Goal: Task Accomplishment & Management: Manage account settings

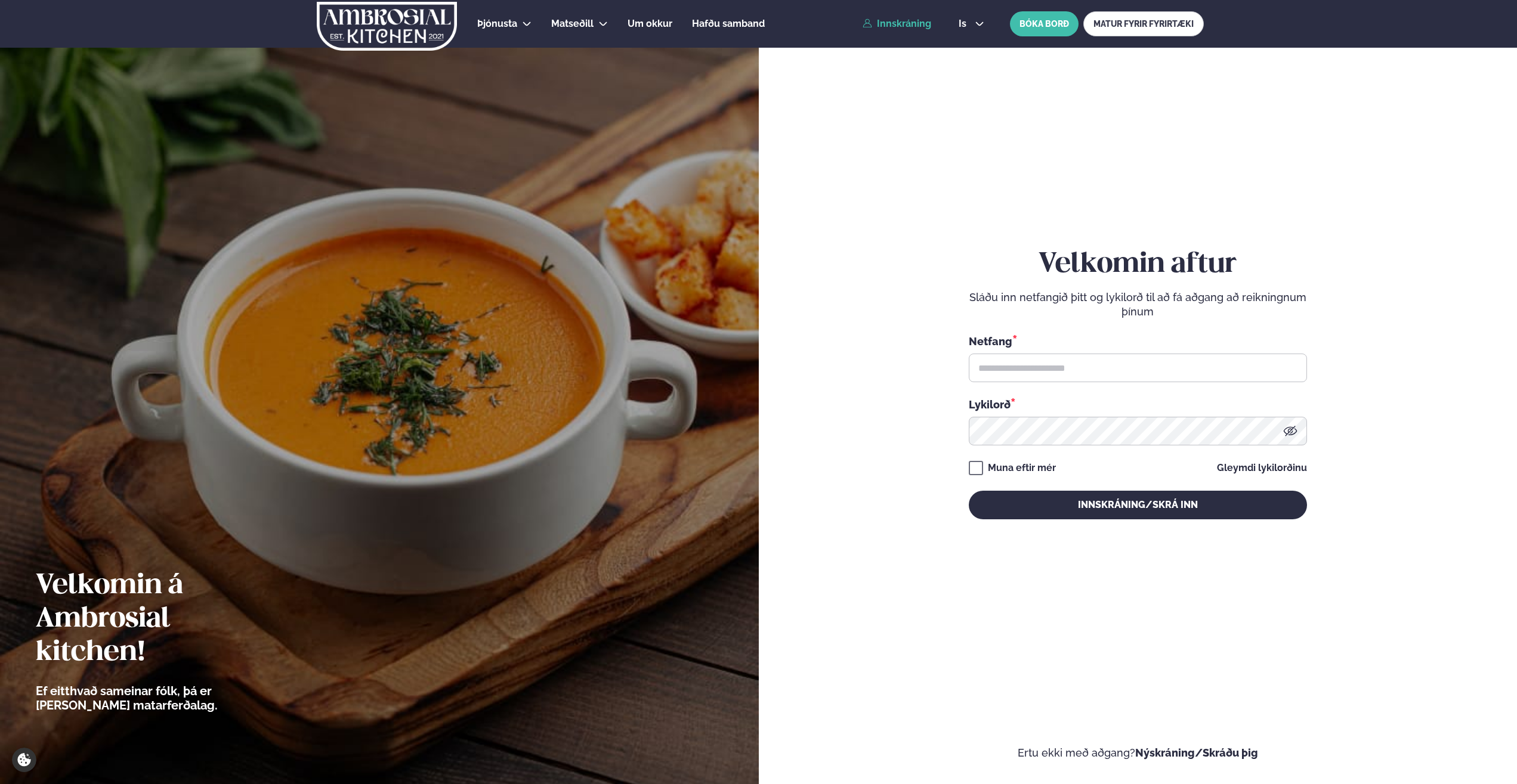
click at [900, 26] on link "Innskráning" at bounding box center [897, 24] width 68 height 11
click at [1036, 374] on input "text" at bounding box center [1138, 368] width 338 height 29
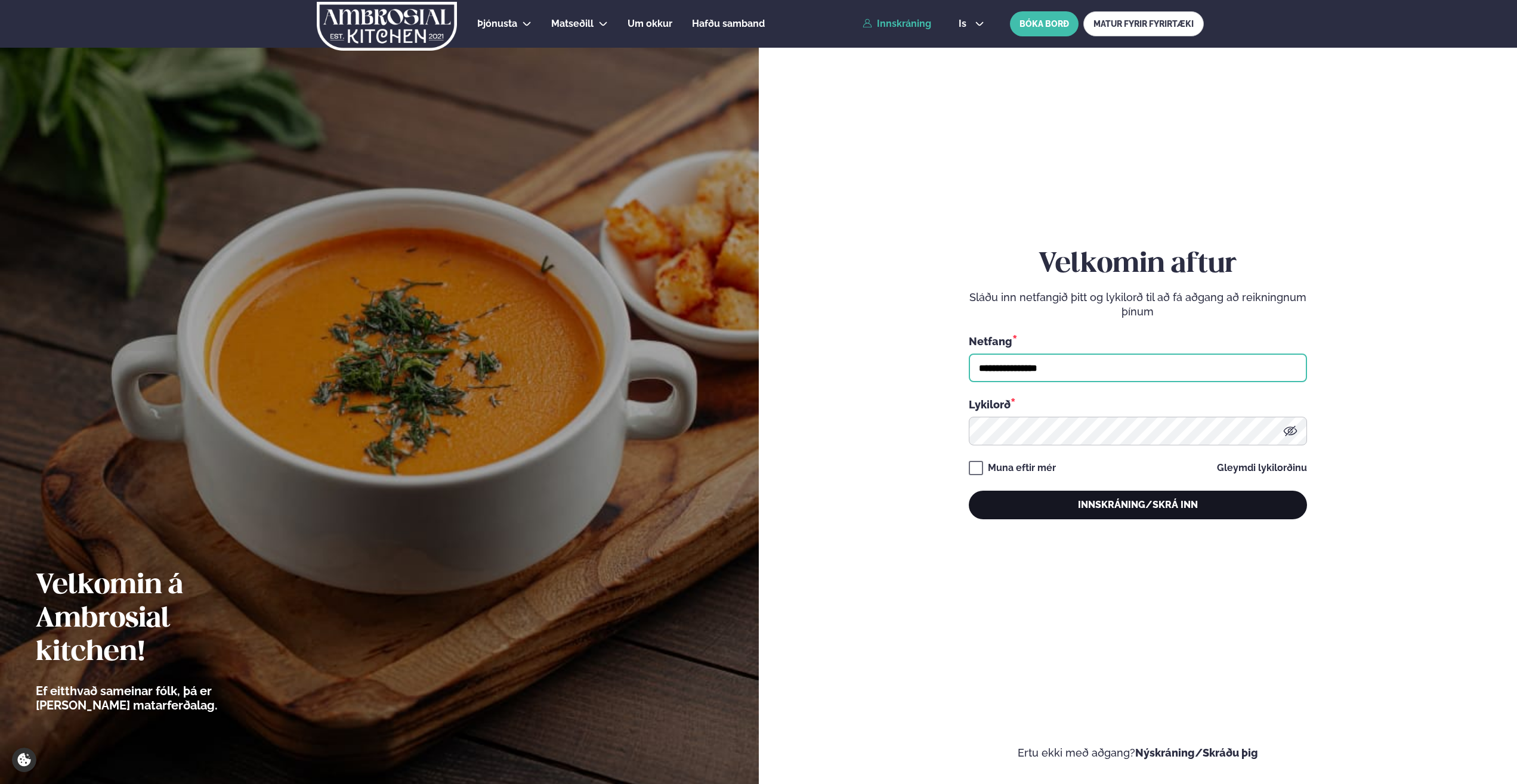
type input "**********"
click at [1076, 512] on button "Innskráning/Skrá inn" at bounding box center [1138, 505] width 338 height 29
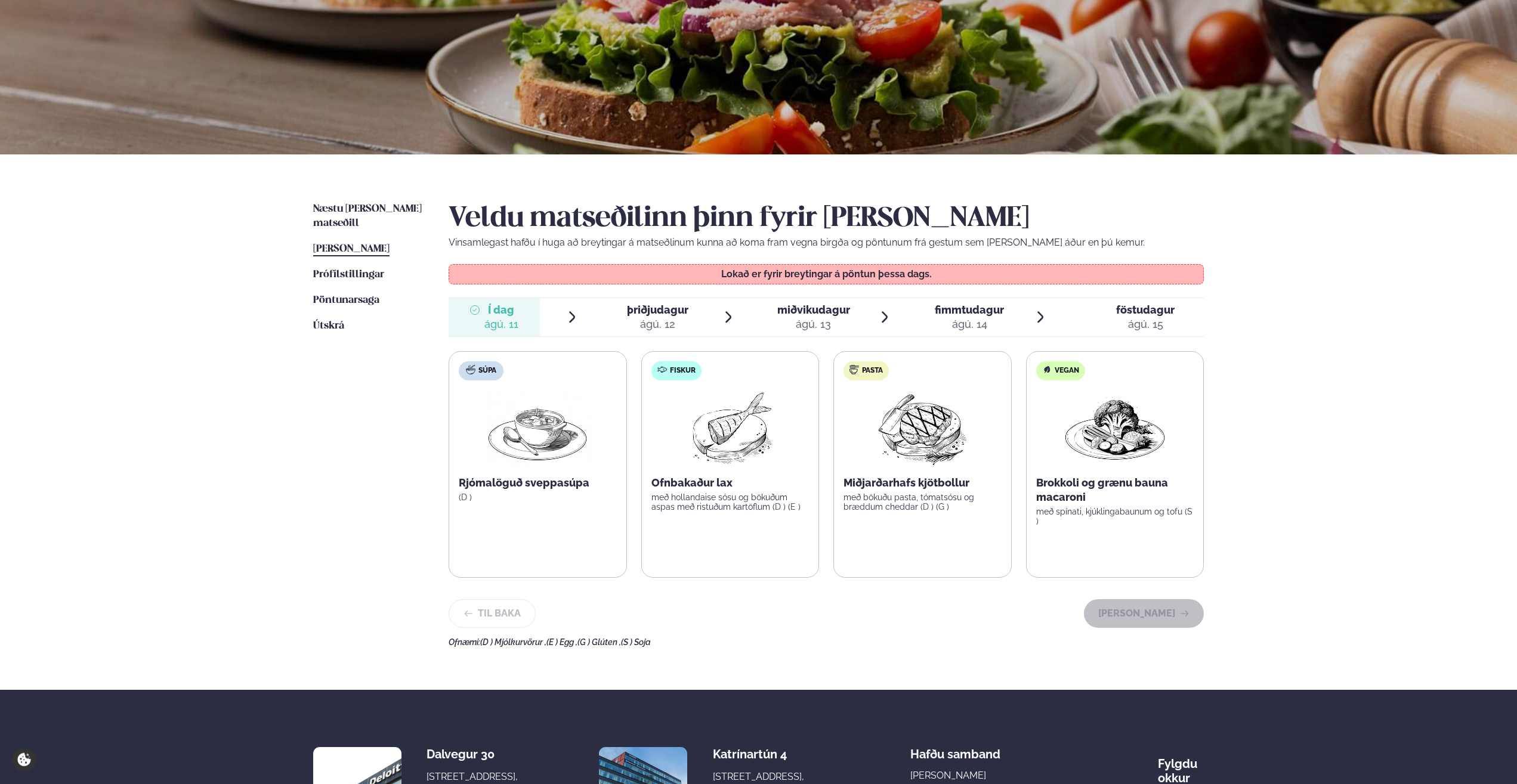
scroll to position [122, 0]
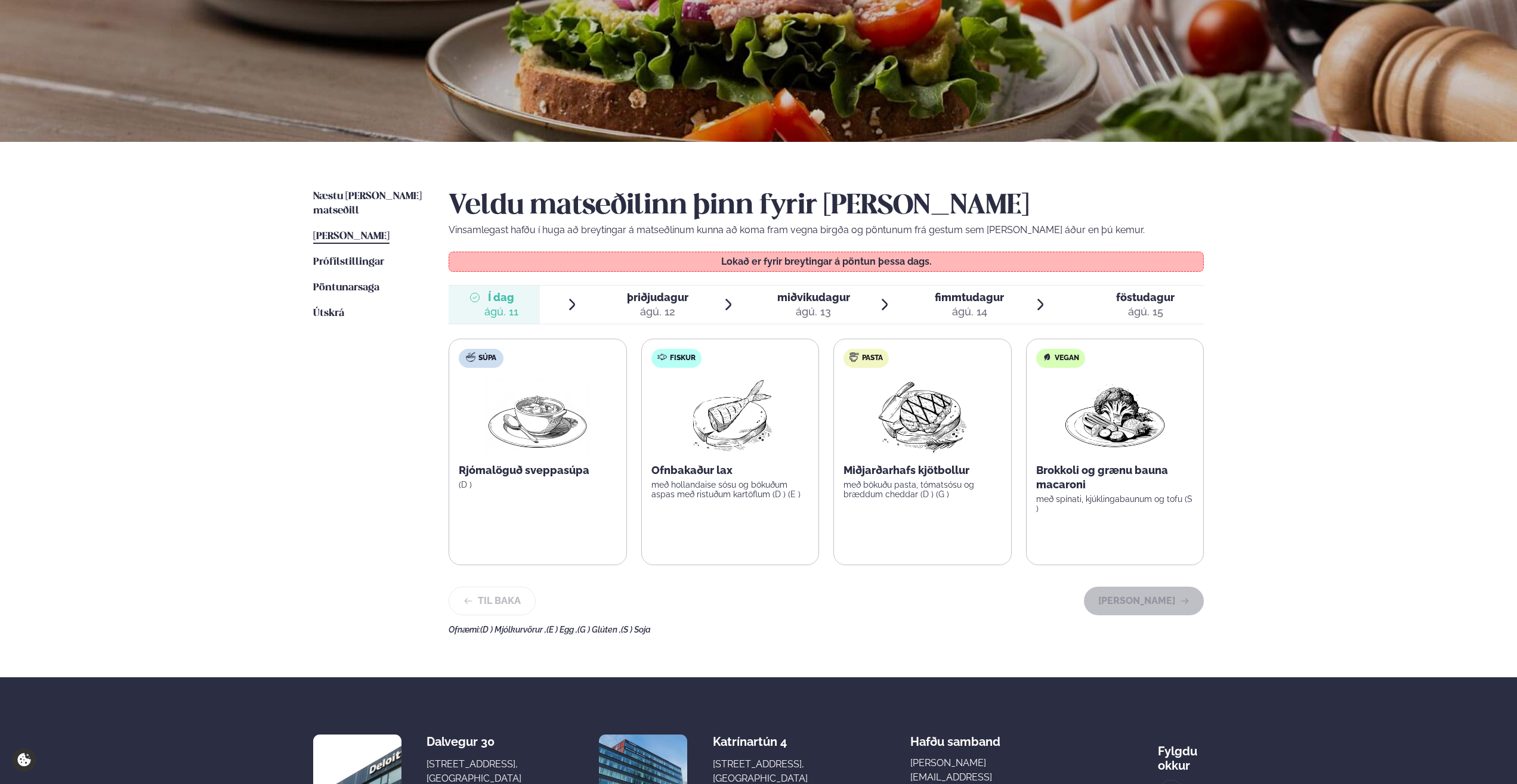
click at [812, 300] on span "miðvikudagur" at bounding box center [813, 297] width 73 height 12
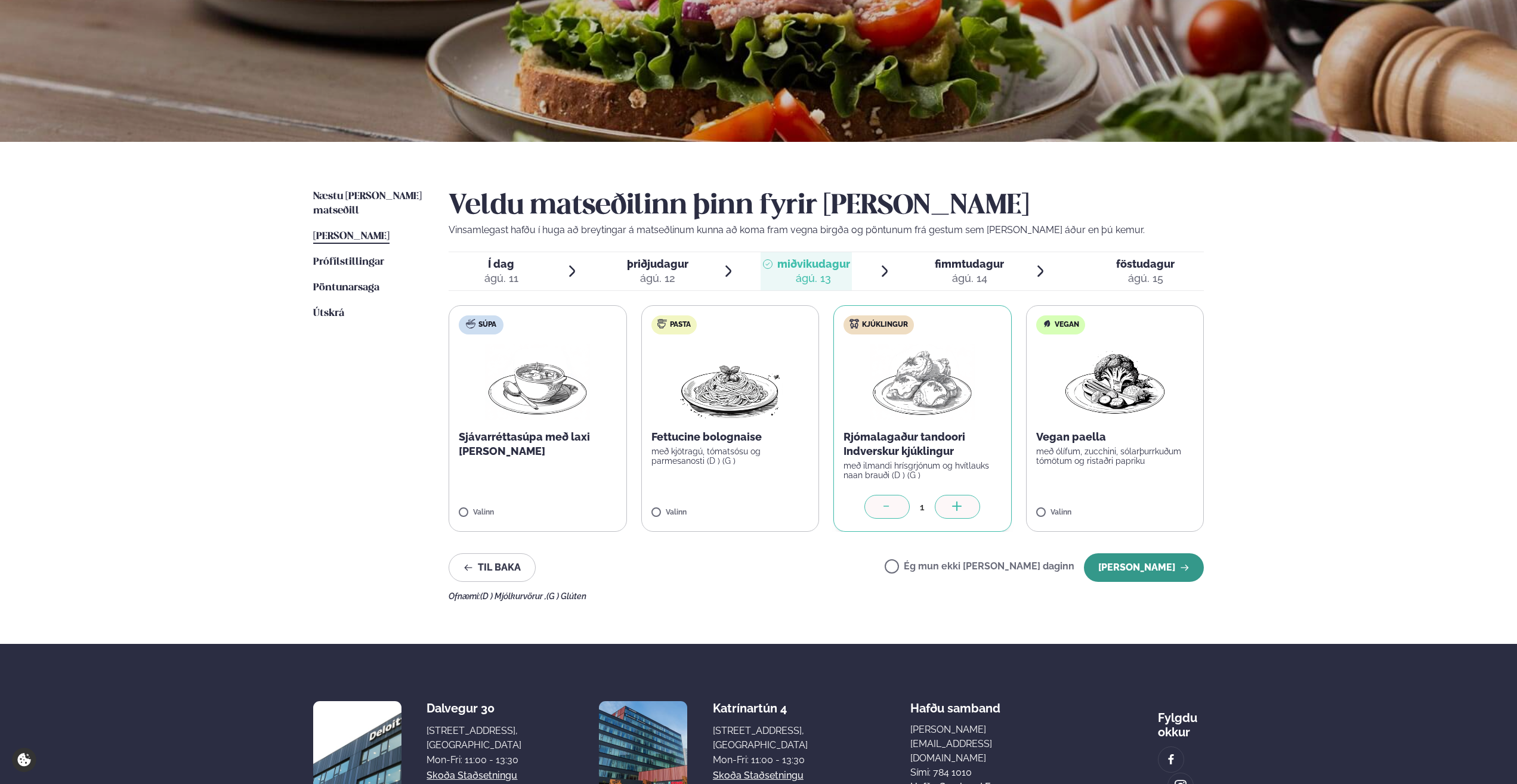
click at [1156, 556] on button "[PERSON_NAME]" at bounding box center [1144, 568] width 120 height 29
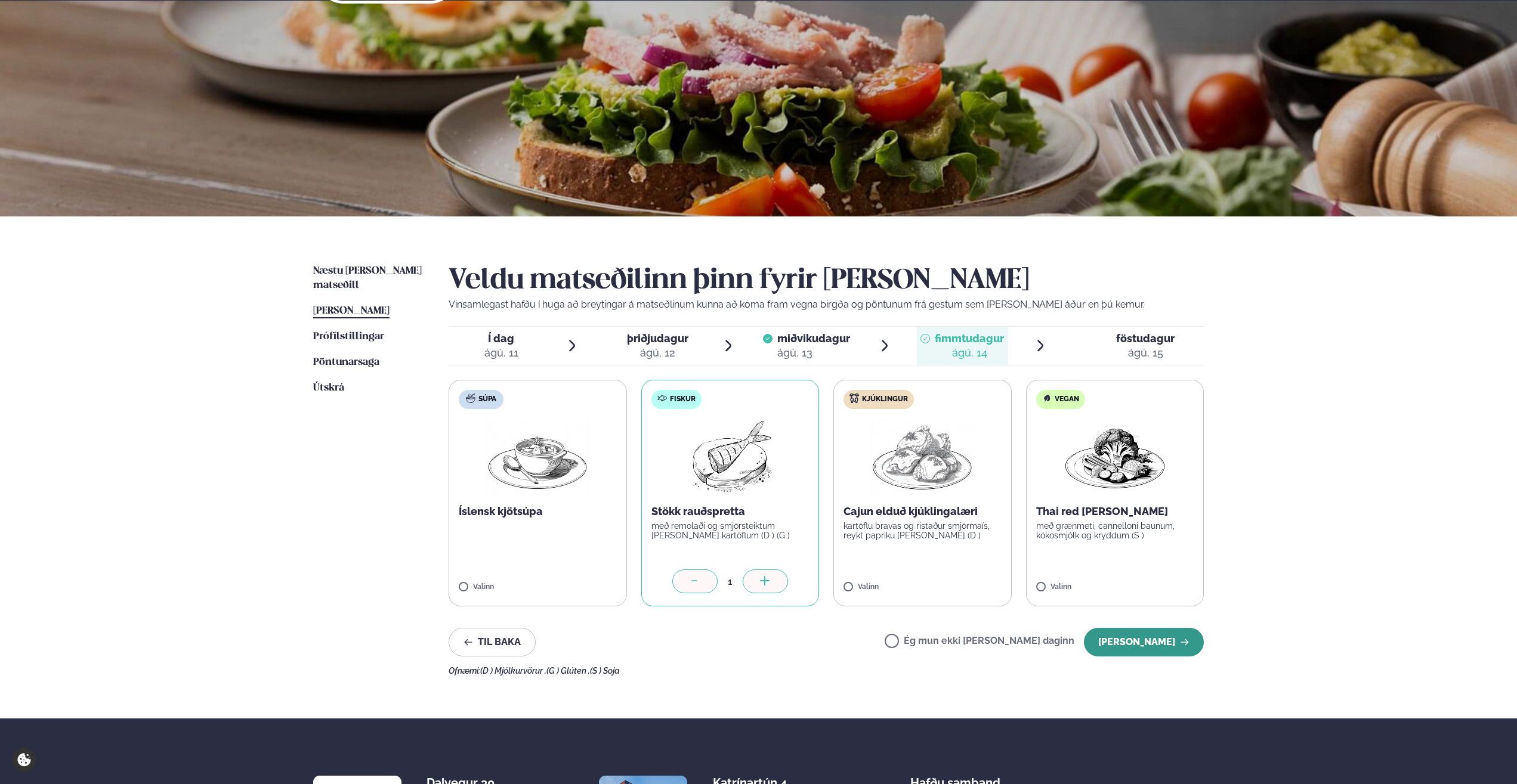
click at [1136, 646] on button "[PERSON_NAME]" at bounding box center [1144, 642] width 120 height 29
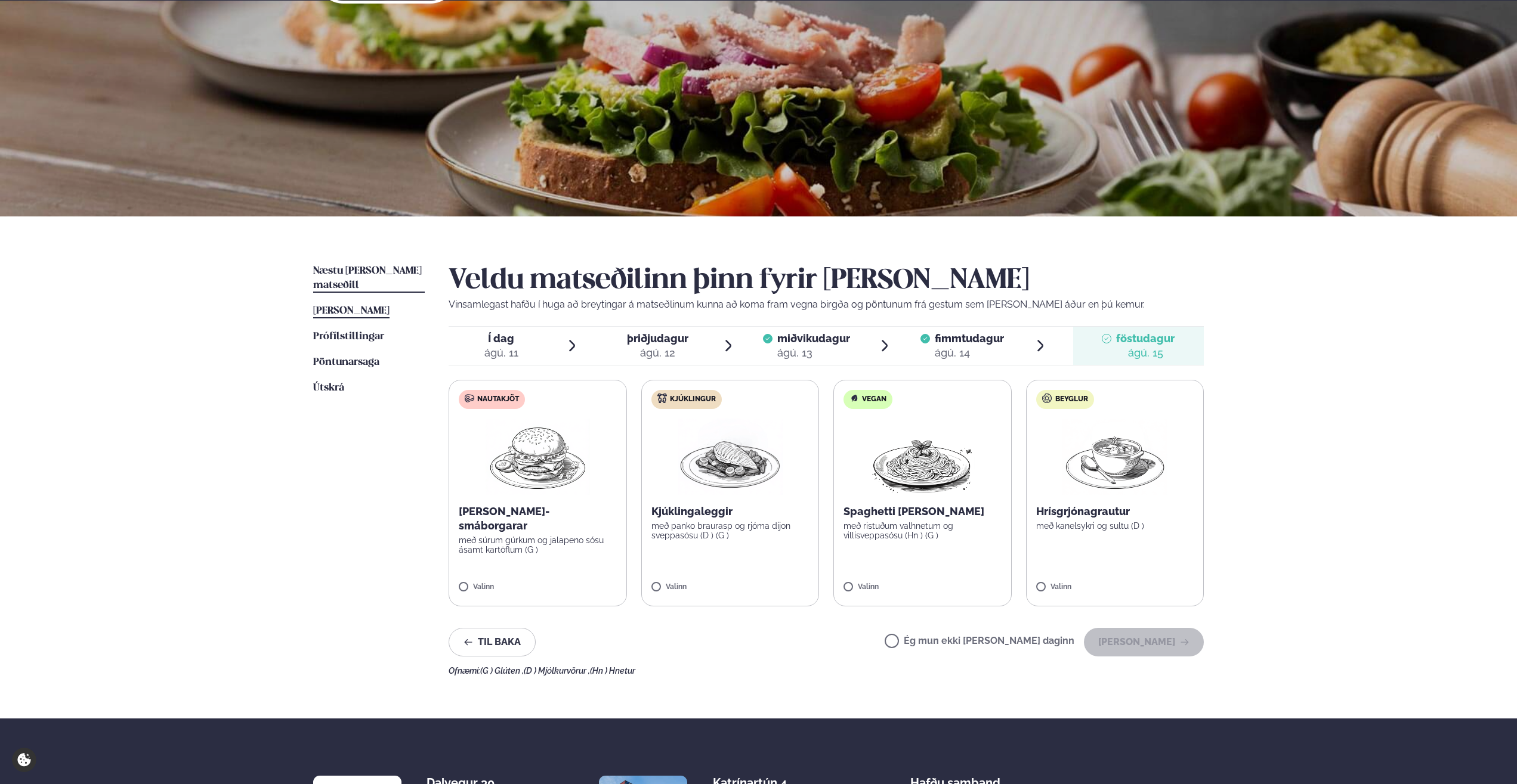
click at [349, 265] on link "Næstu [PERSON_NAME] matseðill Næsta vika" at bounding box center [368, 279] width 111 height 29
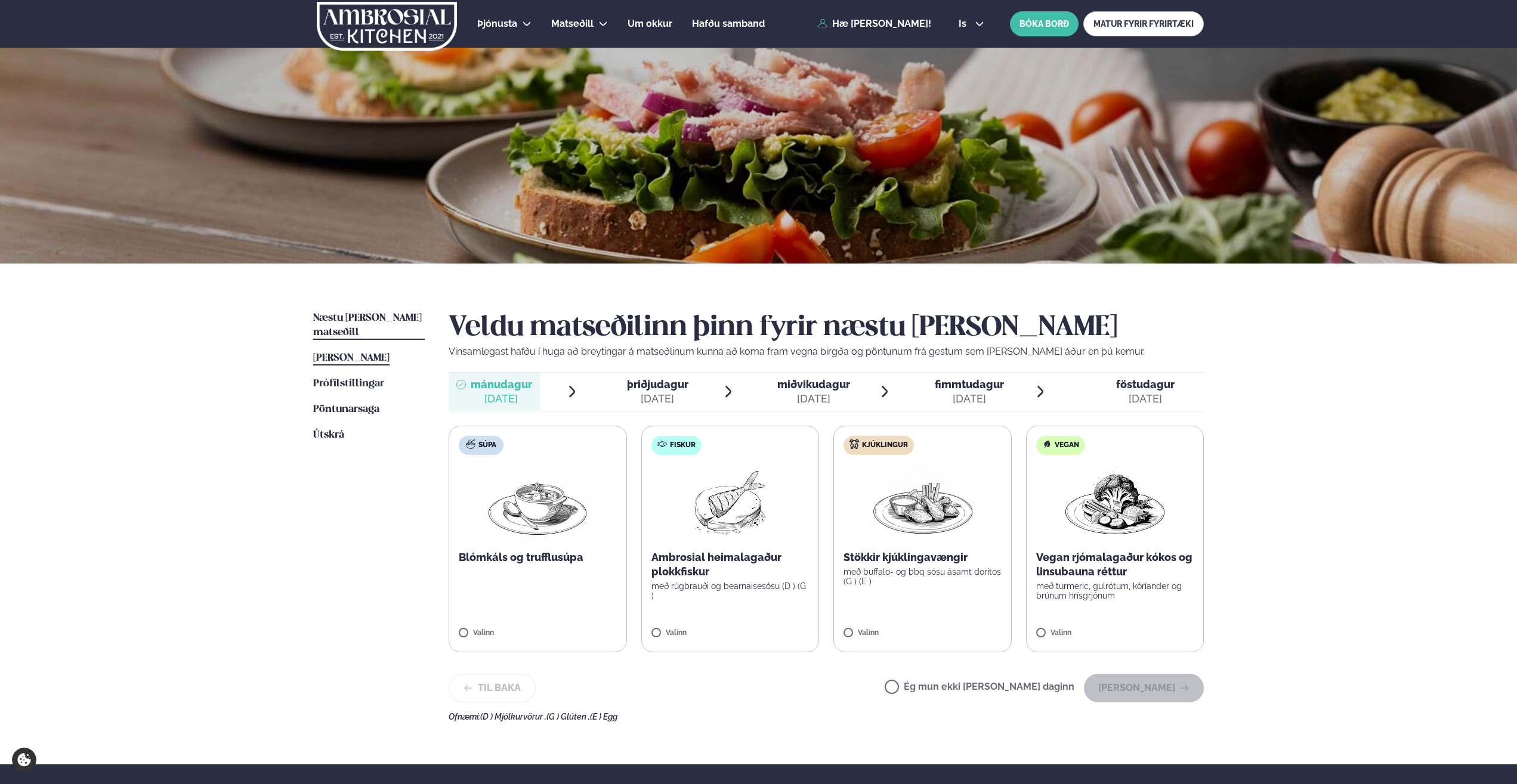
click at [354, 353] on span "[PERSON_NAME]" at bounding box center [351, 358] width 76 height 11
